Goal: Task Accomplishment & Management: Complete application form

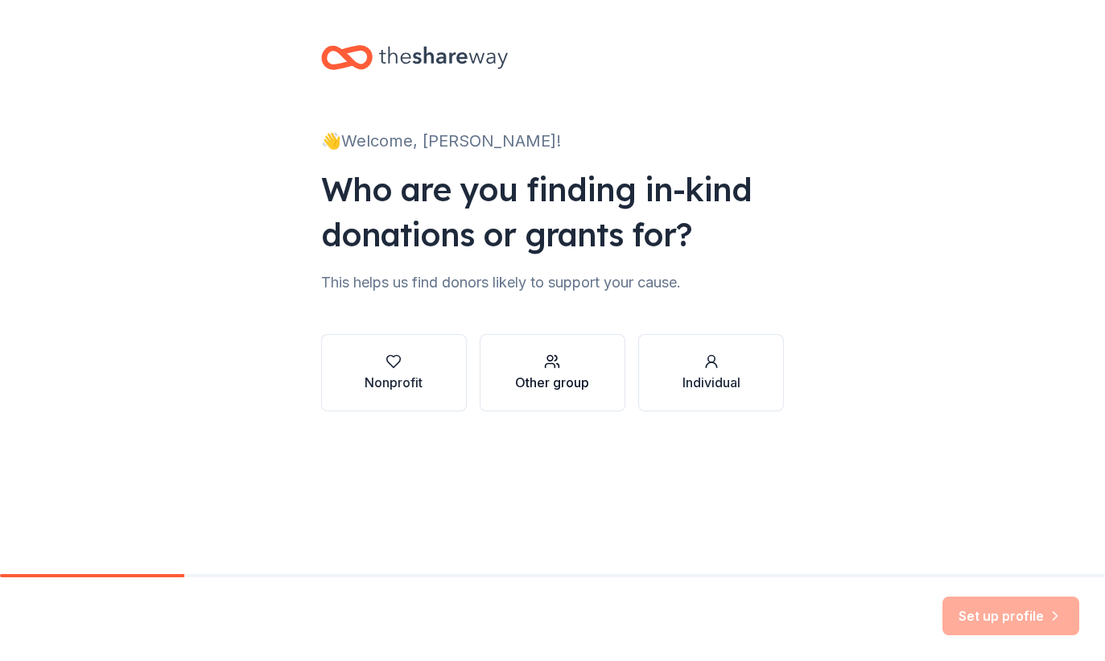
click at [547, 377] on div "Other group" at bounding box center [552, 382] width 74 height 19
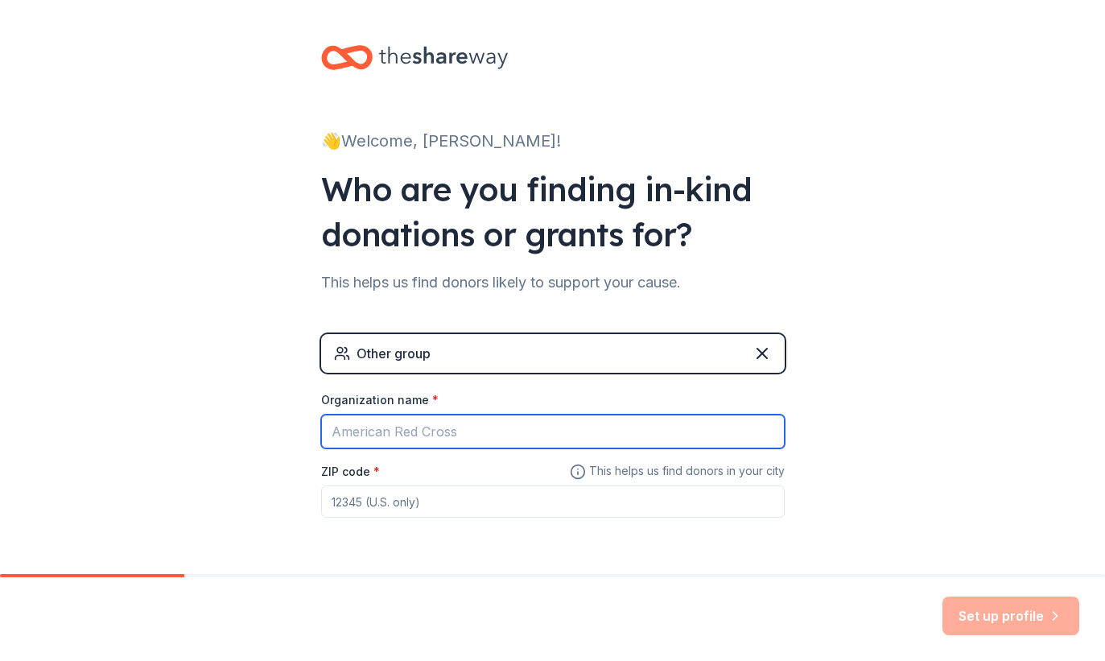
click at [478, 438] on input "Organization name *" at bounding box center [553, 431] width 464 height 34
type input "Morganrells Cake And Baking Supplies Store LLC"
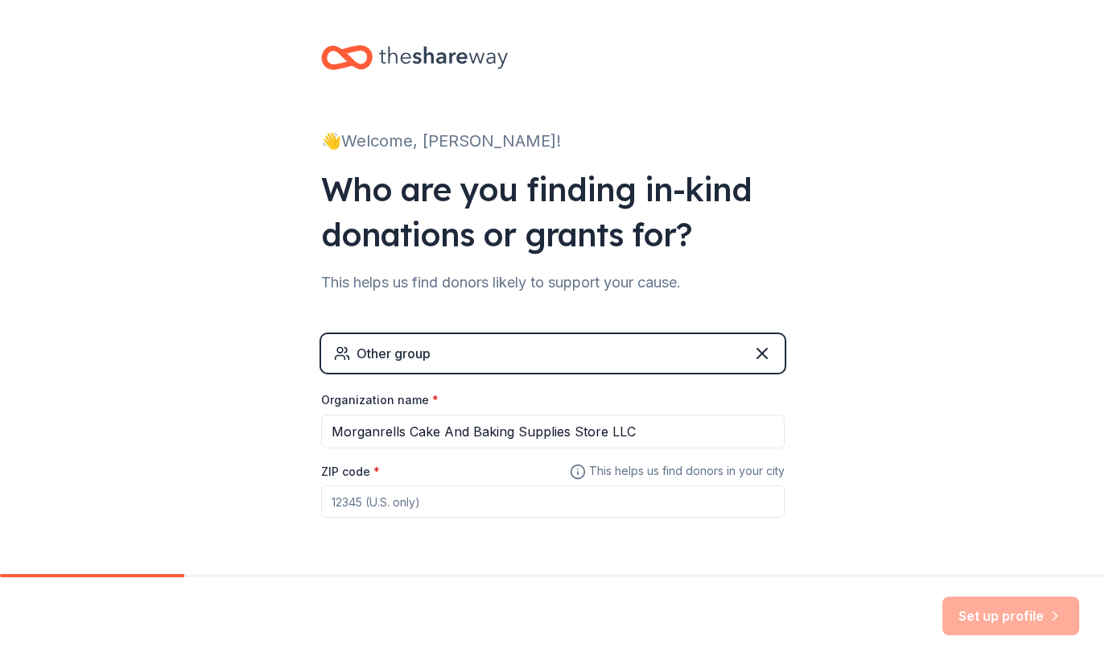
click at [568, 505] on input "ZIP code *" at bounding box center [553, 501] width 464 height 32
type input "20706"
click at [962, 611] on button "Set up profile" at bounding box center [1010, 615] width 137 height 39
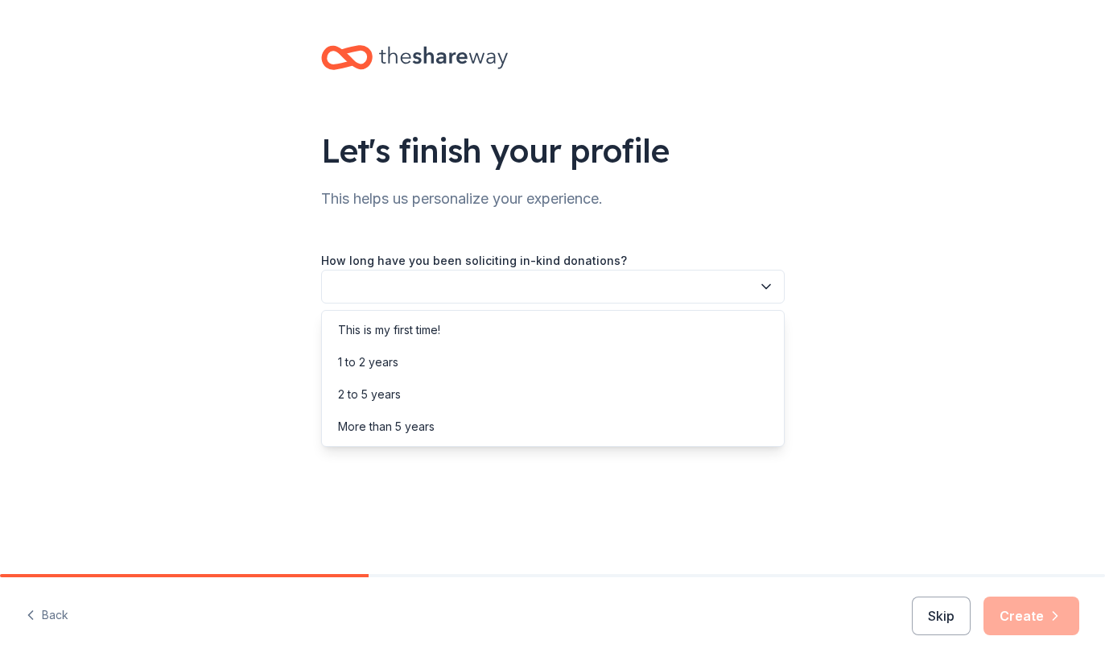
click at [765, 274] on button "button" at bounding box center [553, 287] width 464 height 34
click at [719, 331] on div "This is my first time!" at bounding box center [553, 330] width 456 height 32
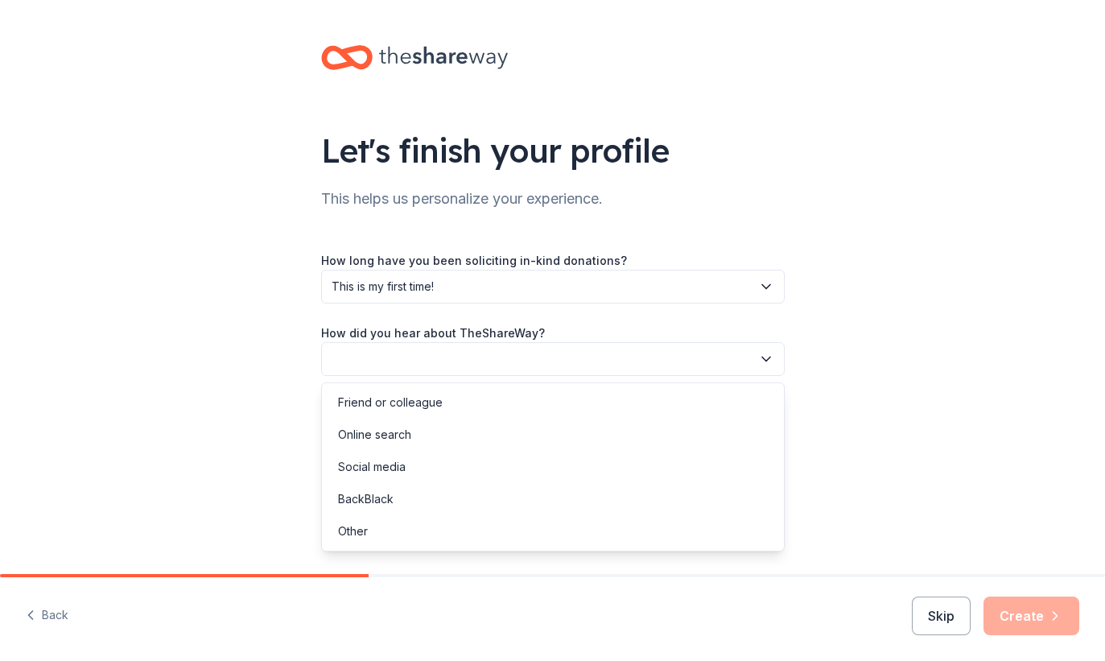
click at [760, 365] on icon "button" at bounding box center [766, 359] width 16 height 16
click at [706, 431] on div "Online search" at bounding box center [553, 434] width 456 height 32
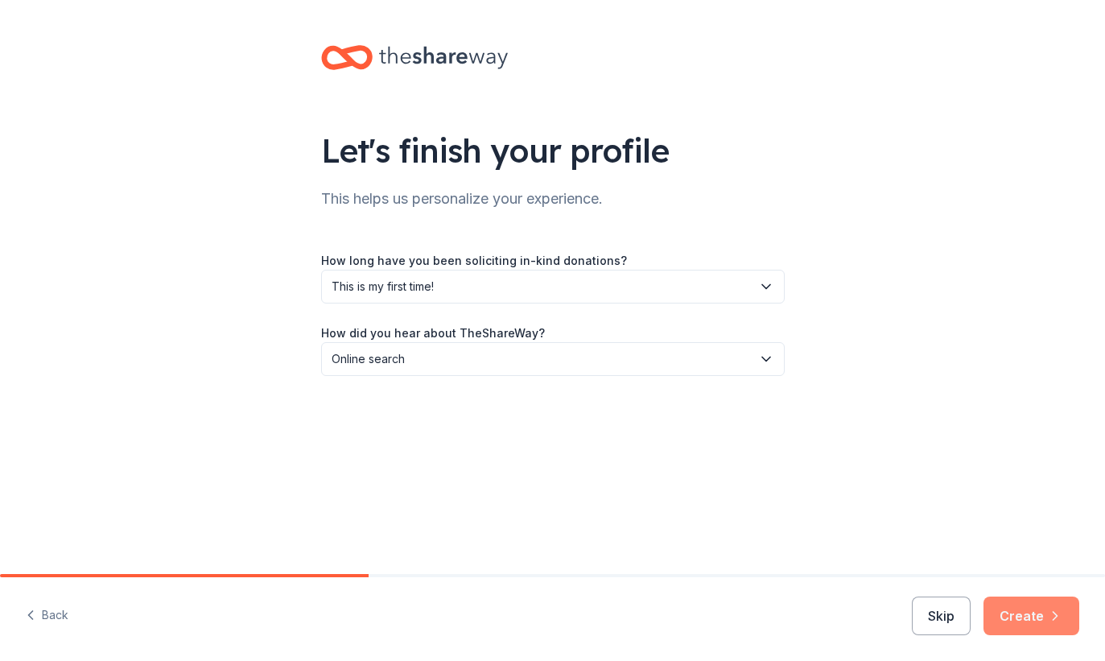
click at [1020, 609] on button "Create" at bounding box center [1031, 615] width 96 height 39
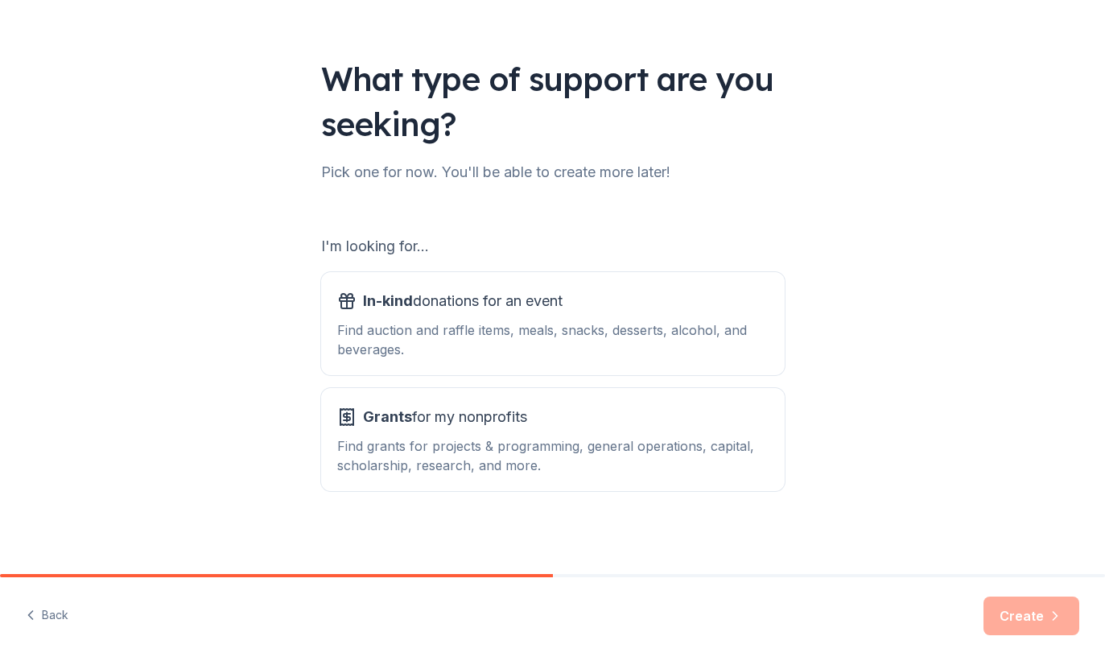
scroll to position [76, 0]
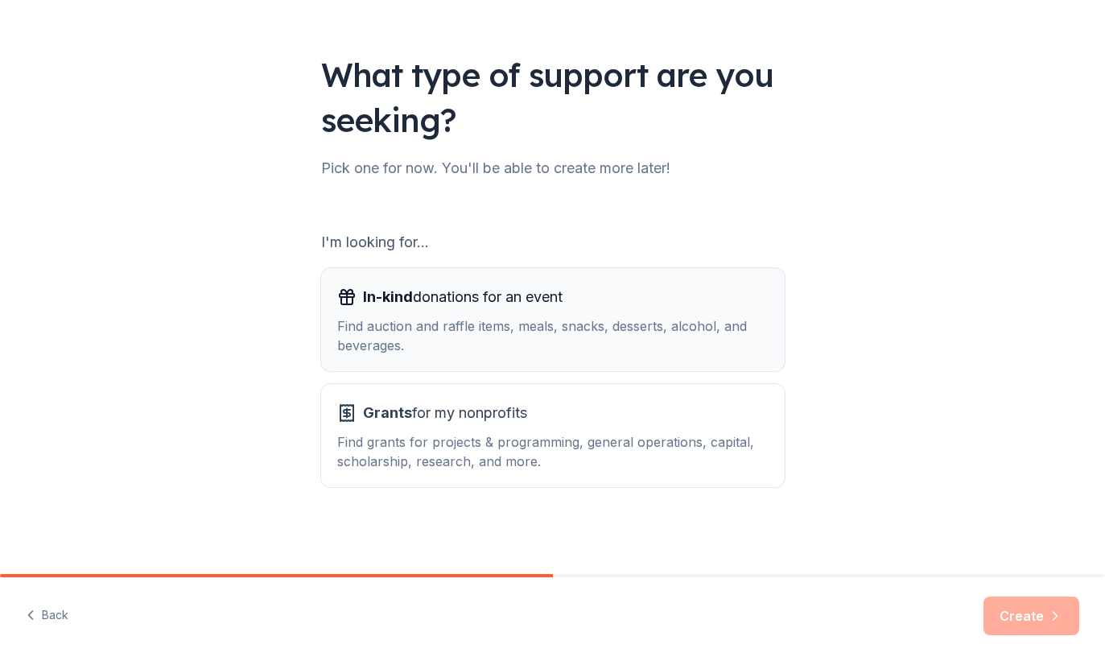
click at [732, 348] on div "Find auction and raffle items, meals, snacks, desserts, alcohol, and beverages." at bounding box center [552, 335] width 431 height 39
